Goal: Task Accomplishment & Management: Complete application form

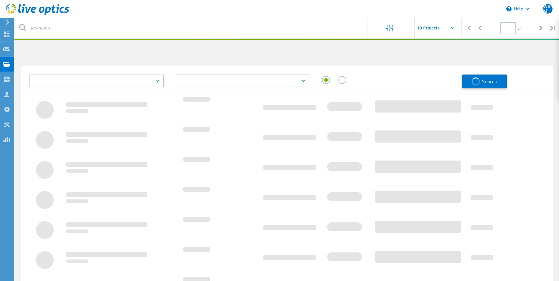
type input "1"
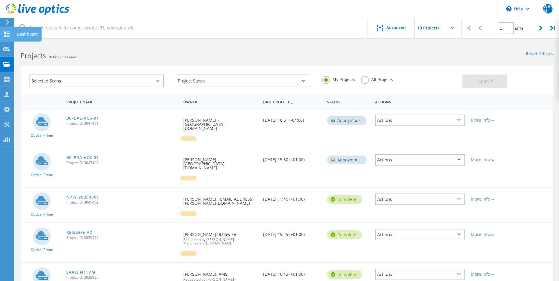
click at [5, 33] on use at bounding box center [7, 35] width 6 height 6
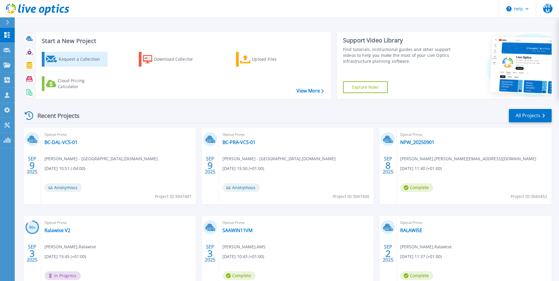
click at [68, 60] on div "Request a Collection" at bounding box center [82, 59] width 47 height 12
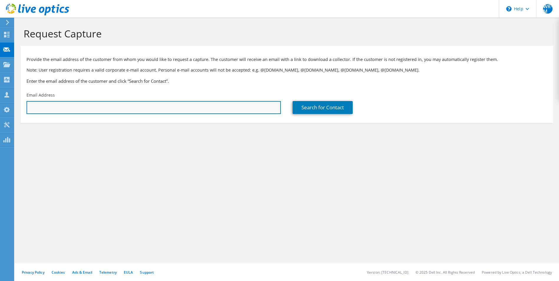
click at [128, 109] on input "text" at bounding box center [153, 107] width 254 height 13
click at [224, 103] on input "text" at bounding box center [153, 107] width 254 height 13
paste input "mlee@rwgroup.com"
type input "mlee@rwgroup.com"
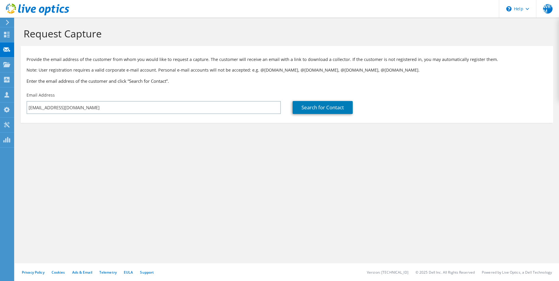
click at [241, 163] on div "Request Capture Provide the email address of the customer from whom you would l…" at bounding box center [287, 149] width 544 height 263
drag, startPoint x: 320, startPoint y: 109, endPoint x: 348, endPoint y: 124, distance: 31.6
click at [320, 109] on link "Search for Contact" at bounding box center [322, 107] width 60 height 13
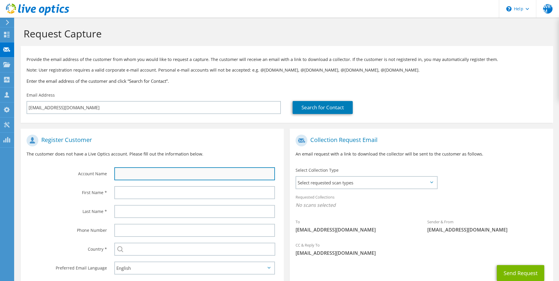
click at [168, 173] on input "text" at bounding box center [194, 173] width 161 height 13
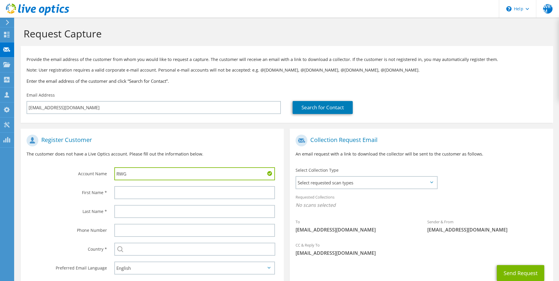
type input "RWG"
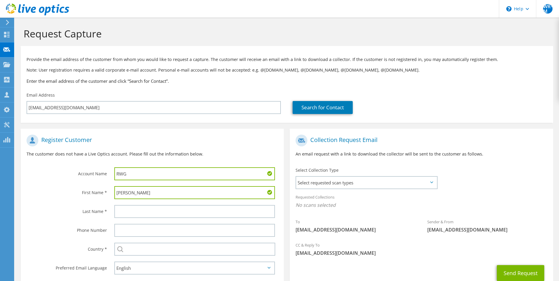
type input "Matt"
type input "Lee"
click at [68, 227] on label "Phone Number" at bounding box center [66, 228] width 80 height 9
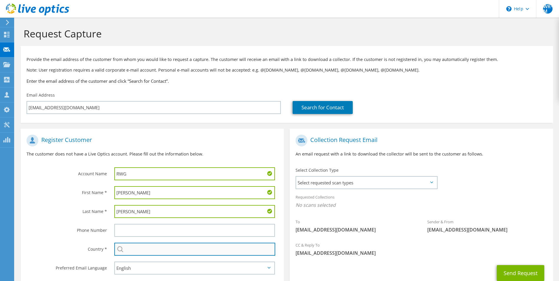
click at [128, 249] on input "text" at bounding box center [194, 249] width 161 height 13
type input "United Kingdom"
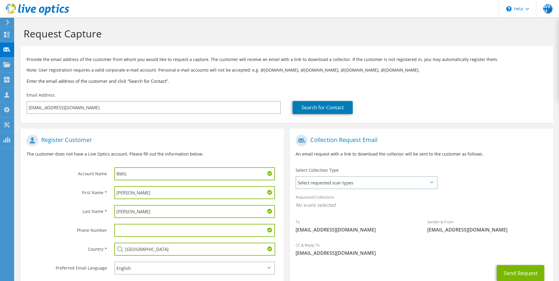
click at [59, 198] on div "First Name *" at bounding box center [65, 192] width 88 height 18
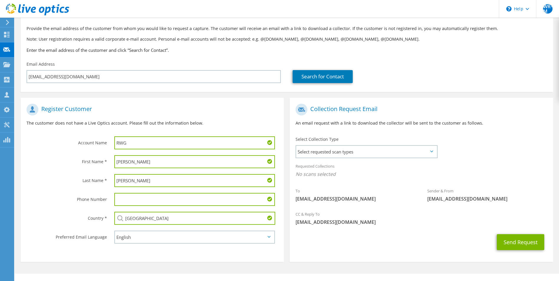
scroll to position [41, 0]
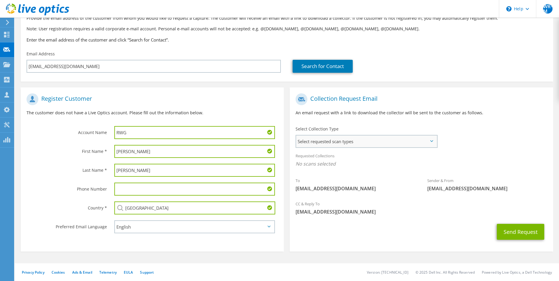
click at [360, 142] on span "Select requested scan types" at bounding box center [366, 141] width 140 height 12
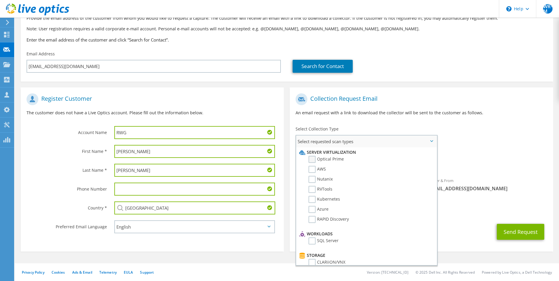
click at [331, 157] on label "Optical Prime" at bounding box center [325, 159] width 35 height 7
click at [0, 0] on input "Optical Prime" at bounding box center [0, 0] width 0 height 0
click at [507, 134] on div "To mlee@rwgroup.com Sender & From liveoptics@liveoptics.com" at bounding box center [420, 144] width 263 height 109
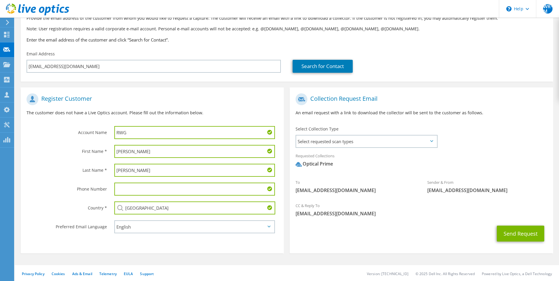
click at [398, 91] on div "Collection Request Email An email request with a link to download the collector…" at bounding box center [420, 106] width 263 height 33
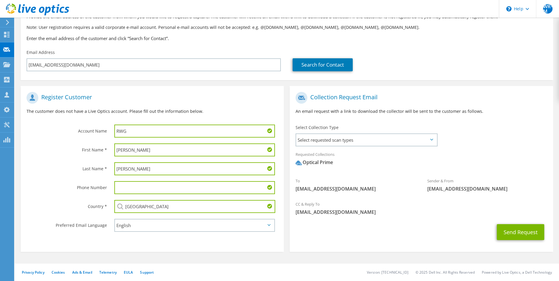
scroll to position [43, 0]
click at [499, 230] on button "Send Request" at bounding box center [519, 232] width 47 height 16
